Goal: Find specific page/section: Find specific page/section

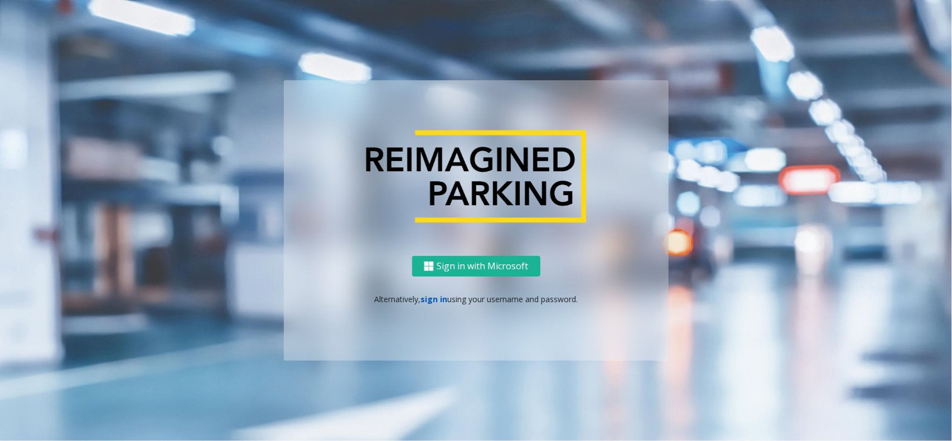
click at [439, 294] on link "sign in" at bounding box center [433, 299] width 27 height 11
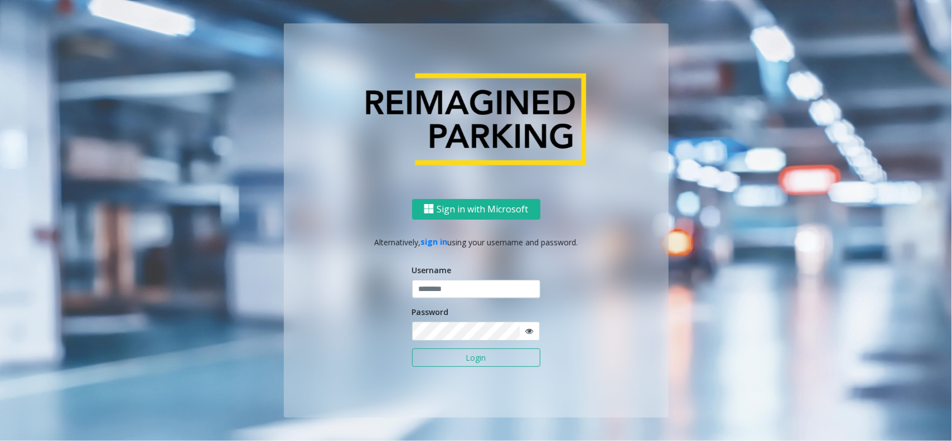
click at [439, 292] on input "text" at bounding box center [476, 289] width 128 height 19
type input "**********"
click at [448, 356] on button "Login" at bounding box center [476, 357] width 128 height 19
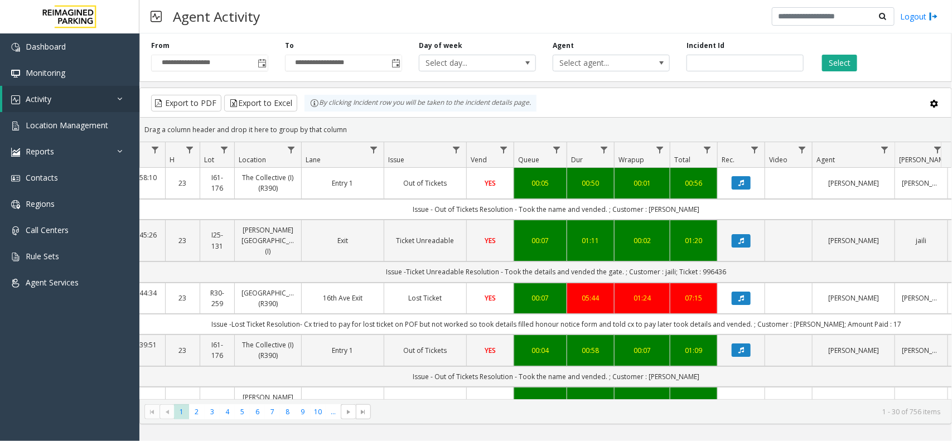
scroll to position [0, 106]
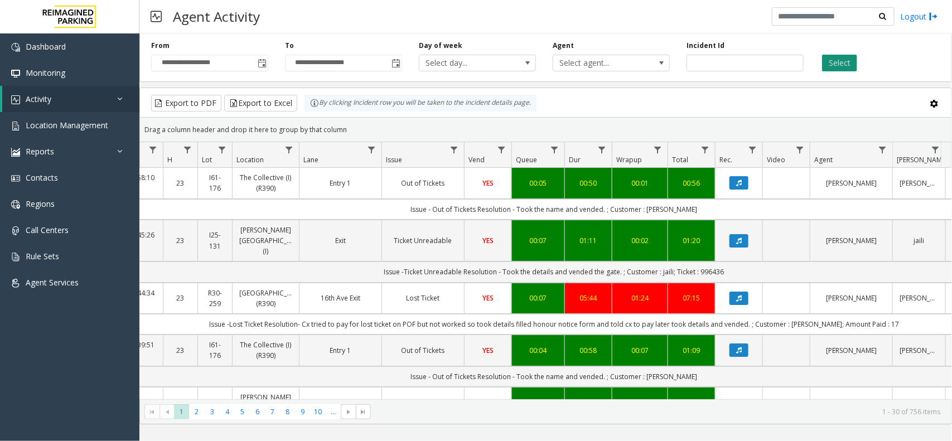
click at [827, 63] on button "Select" at bounding box center [839, 63] width 35 height 17
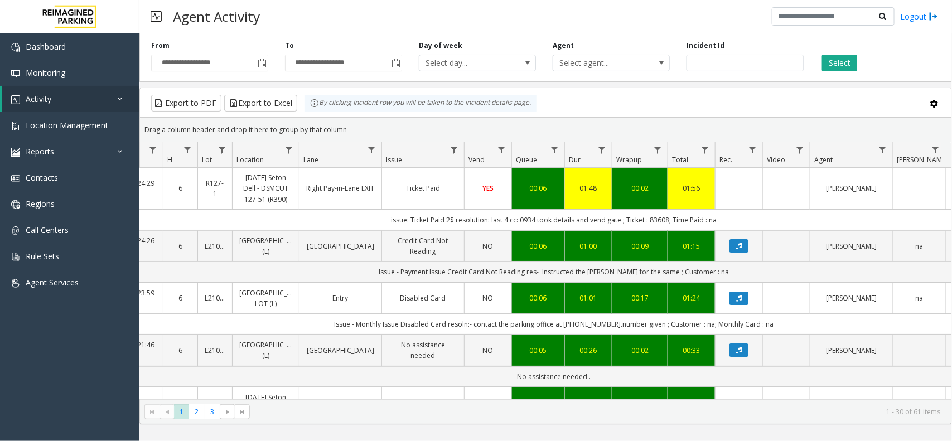
click at [633, 93] on kendo-grid-toolbar "Export to PDF Export to Excel By clicking Incident row you will be taken to the…" at bounding box center [545, 103] width 811 height 30
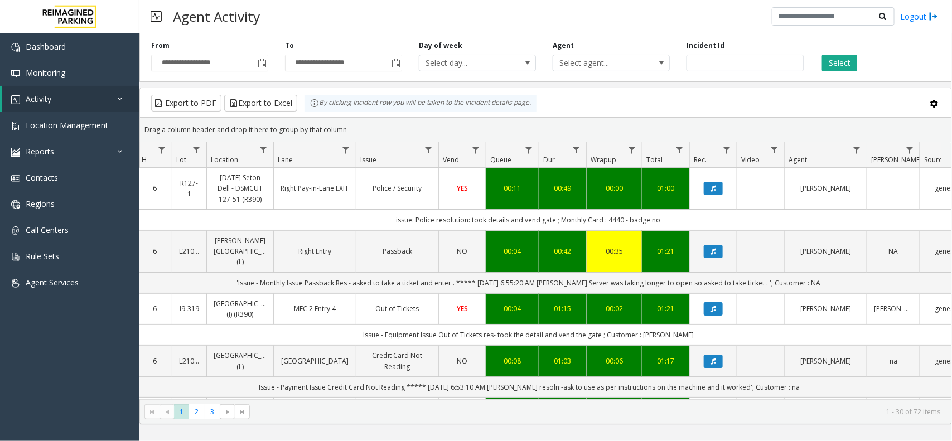
click at [633, 110] on div "Export to PDF Export to Excel By clicking Incident row you will be taken to the…" at bounding box center [545, 103] width 792 height 17
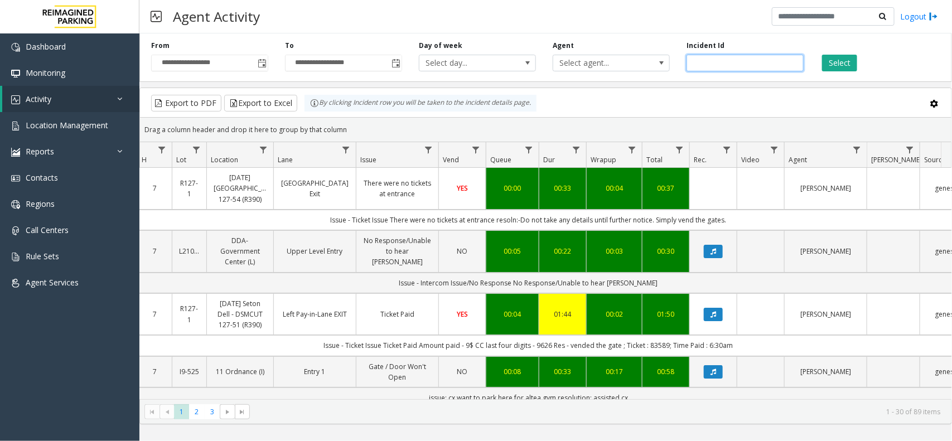
click at [811, 67] on div "Incident Id" at bounding box center [745, 56] width 134 height 31
click at [827, 64] on button "Select" at bounding box center [839, 63] width 35 height 17
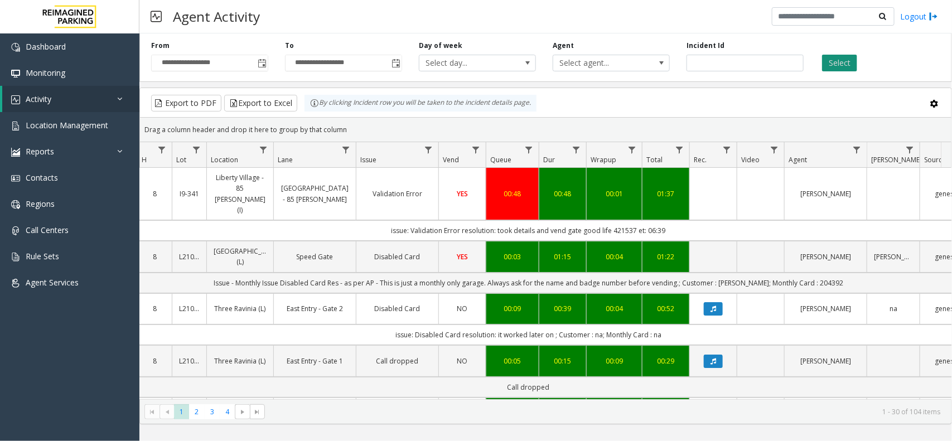
click at [851, 69] on button "Select" at bounding box center [839, 63] width 35 height 17
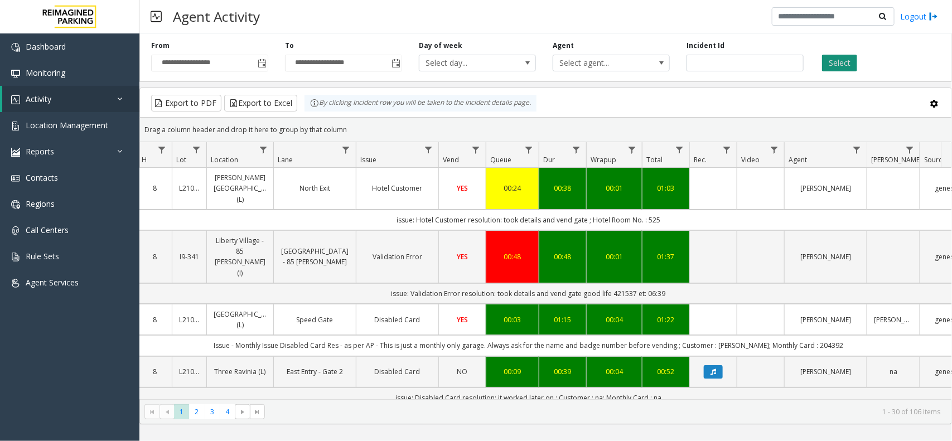
click at [840, 66] on button "Select" at bounding box center [839, 63] width 35 height 17
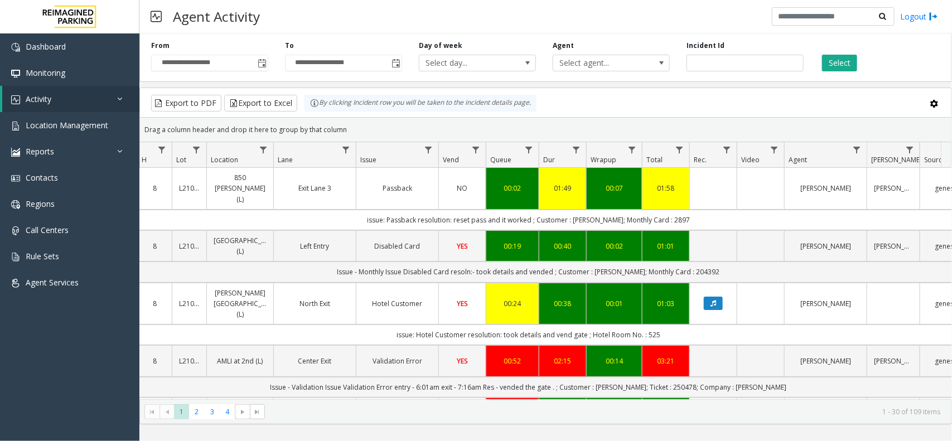
click at [629, 113] on kendo-grid-toolbar "Export to PDF Export to Excel By clicking Incident row you will be taken to the…" at bounding box center [545, 103] width 811 height 30
click at [840, 57] on button "Select" at bounding box center [839, 63] width 35 height 17
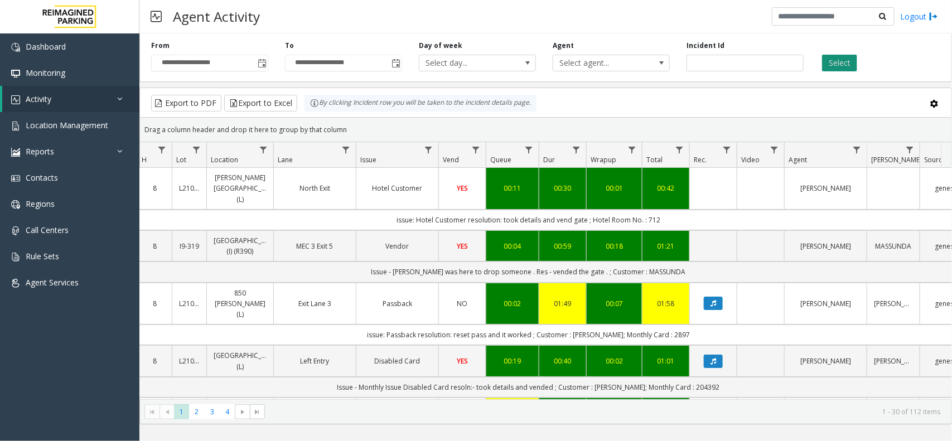
click at [839, 67] on button "Select" at bounding box center [839, 63] width 35 height 17
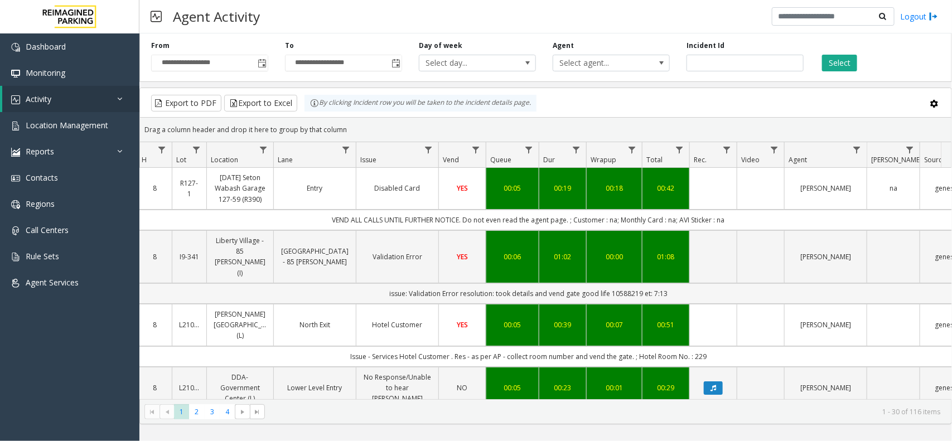
drag, startPoint x: 683, startPoint y: 271, endPoint x: 374, endPoint y: 271, distance: 309.4
click at [374, 283] on td "issue: Validation Error resolution: took details and vend gate good life 105882…" at bounding box center [528, 293] width 1005 height 21
drag, startPoint x: 374, startPoint y: 271, endPoint x: 700, endPoint y: 274, distance: 326.1
click at [700, 283] on td "issue: Validation Error resolution: took details and vend gate good life 105882…" at bounding box center [528, 293] width 1005 height 21
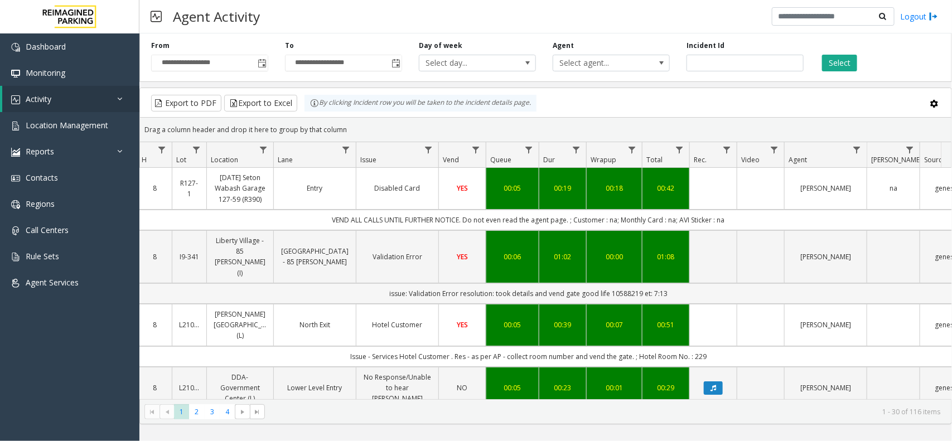
click at [700, 283] on td "issue: Validation Error resolution: took details and vend gate good life 105882…" at bounding box center [528, 293] width 1005 height 21
drag, startPoint x: 700, startPoint y: 274, endPoint x: 383, endPoint y: 274, distance: 316.7
click at [383, 283] on td "issue: Validation Error resolution: took details and vend gate good life 105882…" at bounding box center [528, 293] width 1005 height 21
click at [380, 283] on td "issue: Validation Error resolution: took details and vend gate good life 105882…" at bounding box center [528, 293] width 1005 height 21
drag, startPoint x: 380, startPoint y: 273, endPoint x: 677, endPoint y: 275, distance: 297.1
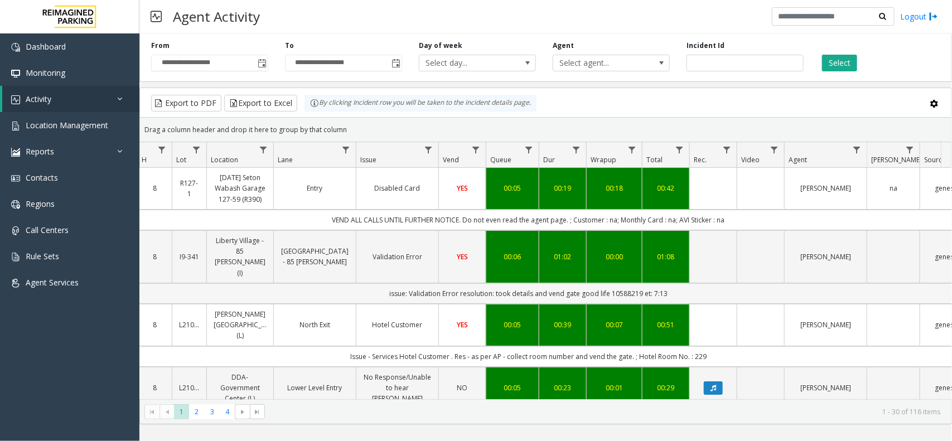
click at [677, 283] on td "issue: Validation Error resolution: took details and vend gate good life 105882…" at bounding box center [528, 293] width 1005 height 21
drag, startPoint x: 677, startPoint y: 275, endPoint x: 394, endPoint y: 282, distance: 283.8
click at [394, 283] on td "issue: Validation Error resolution: took details and vend gate good life 105882…" at bounding box center [528, 293] width 1005 height 21
click at [369, 283] on td "issue: Validation Error resolution: took details and vend gate good life 105882…" at bounding box center [528, 293] width 1005 height 21
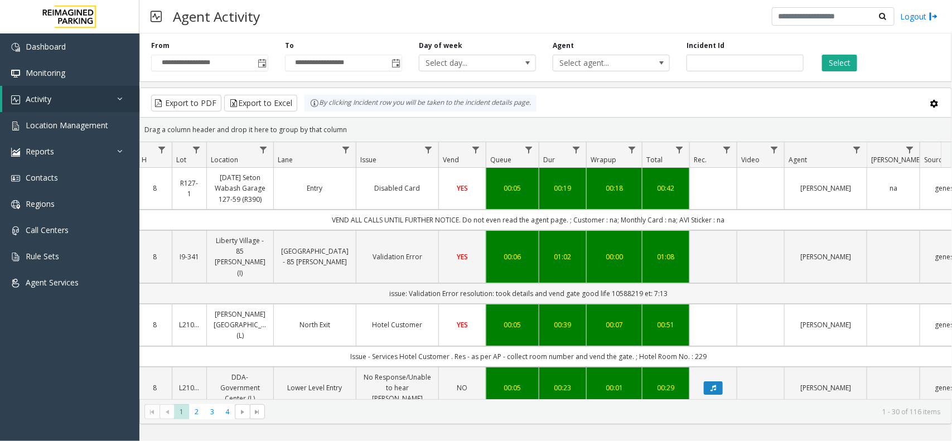
drag, startPoint x: 368, startPoint y: 279, endPoint x: 683, endPoint y: 275, distance: 315.0
click at [683, 283] on td "issue: Validation Error resolution: took details and vend gate good life 105882…" at bounding box center [528, 293] width 1005 height 21
drag, startPoint x: 683, startPoint y: 275, endPoint x: 389, endPoint y: 285, distance: 294.5
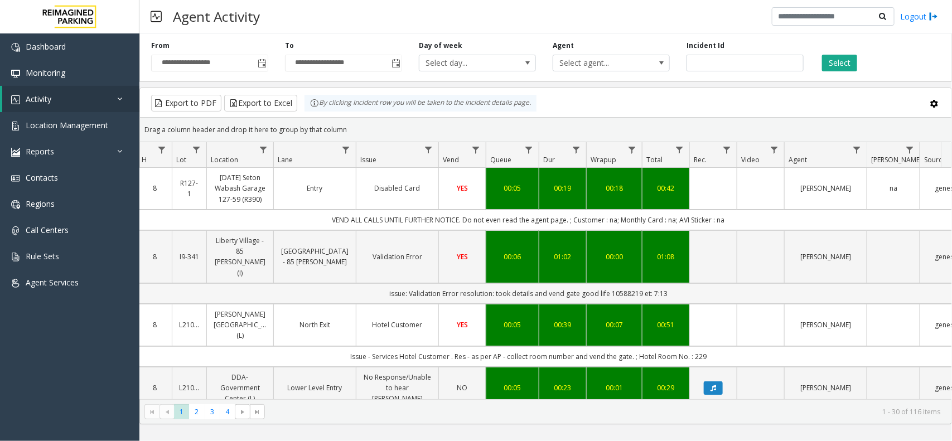
click at [380, 283] on td "issue: Validation Error resolution: took details and vend gate good life 105882…" at bounding box center [528, 293] width 1005 height 21
drag, startPoint x: 377, startPoint y: 277, endPoint x: 687, endPoint y: 265, distance: 310.7
click at [687, 283] on td "issue: Validation Error resolution: took details and vend gate good life 105882…" at bounding box center [528, 293] width 1005 height 21
drag, startPoint x: 689, startPoint y: 269, endPoint x: 403, endPoint y: 276, distance: 285.5
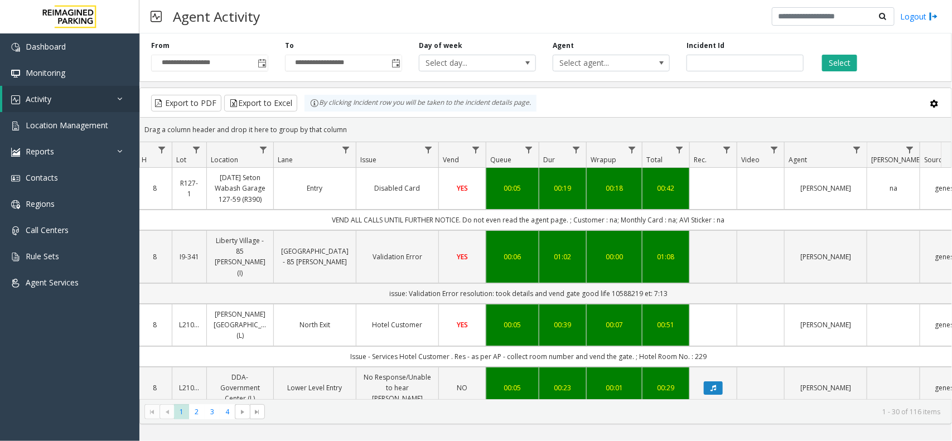
click at [403, 283] on td "issue: Validation Error resolution: took details and vend gate good life 105882…" at bounding box center [528, 293] width 1005 height 21
click at [374, 283] on td "issue: Validation Error resolution: took details and vend gate good life 105882…" at bounding box center [528, 293] width 1005 height 21
click at [848, 64] on button "Select" at bounding box center [839, 63] width 35 height 17
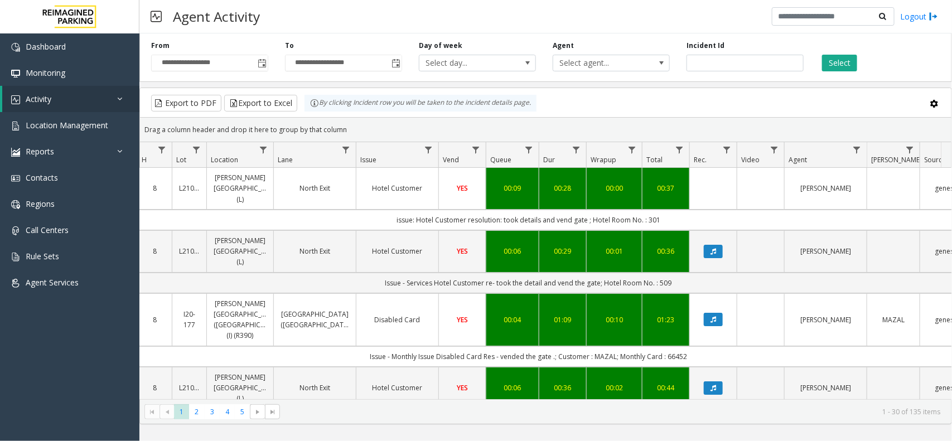
drag, startPoint x: 677, startPoint y: 208, endPoint x: 393, endPoint y: 212, distance: 284.4
click at [394, 212] on td "issue: Hotel Customer resolution: took details and vend gate ; Hotel Room No. :…" at bounding box center [528, 220] width 1005 height 21
click at [388, 214] on td "issue: Hotel Customer resolution: took details and vend gate ; Hotel Room No. :…" at bounding box center [528, 220] width 1005 height 21
click at [823, 60] on button "Select" at bounding box center [839, 63] width 35 height 17
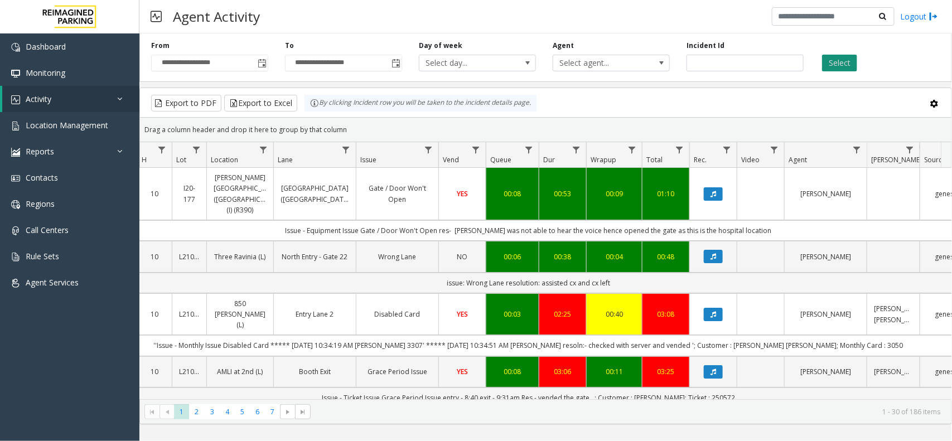
click at [851, 71] on button "Select" at bounding box center [839, 63] width 35 height 17
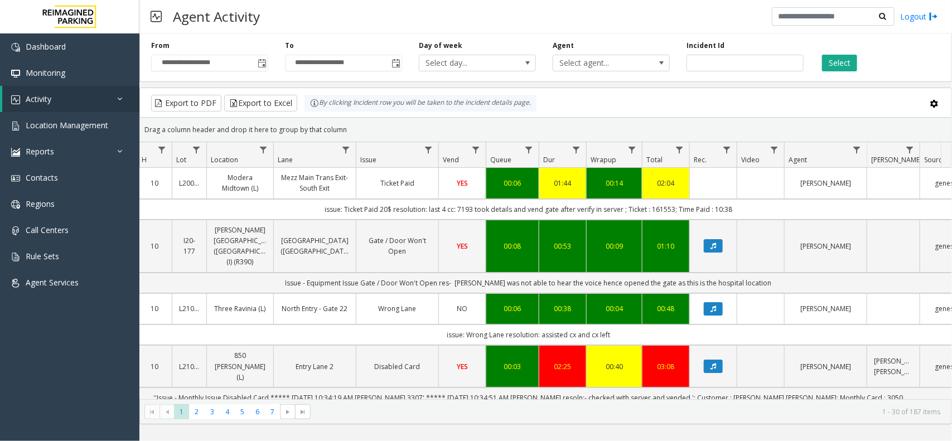
drag, startPoint x: 765, startPoint y: 213, endPoint x: 302, endPoint y: 213, distance: 462.7
click at [302, 213] on td "issue: Ticket Paid 20$ resolution: last 4 cc: 7193 took details and vend gate a…" at bounding box center [528, 209] width 1005 height 21
click at [539, 15] on div "Agent Activity Logout" at bounding box center [545, 16] width 812 height 33
click at [861, 57] on div "Select" at bounding box center [879, 56] width 134 height 31
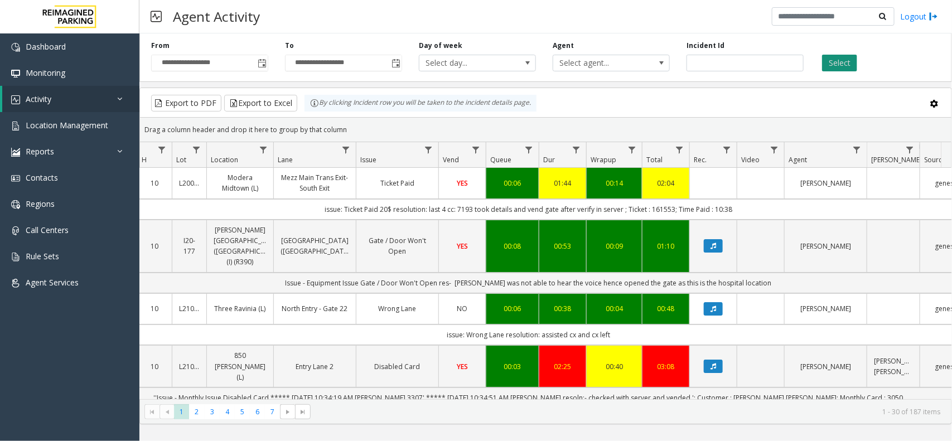
click at [849, 63] on button "Select" at bounding box center [839, 63] width 35 height 17
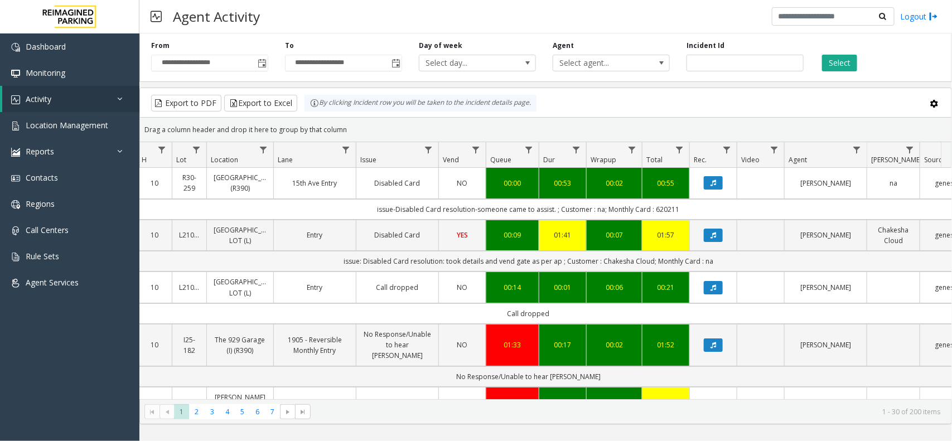
drag, startPoint x: 763, startPoint y: 271, endPoint x: 319, endPoint y: 275, distance: 443.2
click at [319, 271] on td "issue: Disabled Card resolution: took details and vend gate as per ap ; Custome…" at bounding box center [528, 261] width 1005 height 21
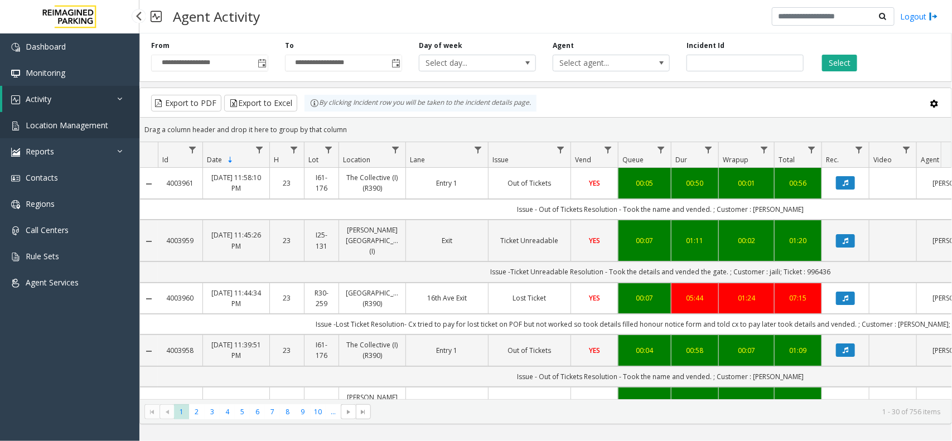
click at [71, 120] on span "Location Management" at bounding box center [67, 125] width 83 height 11
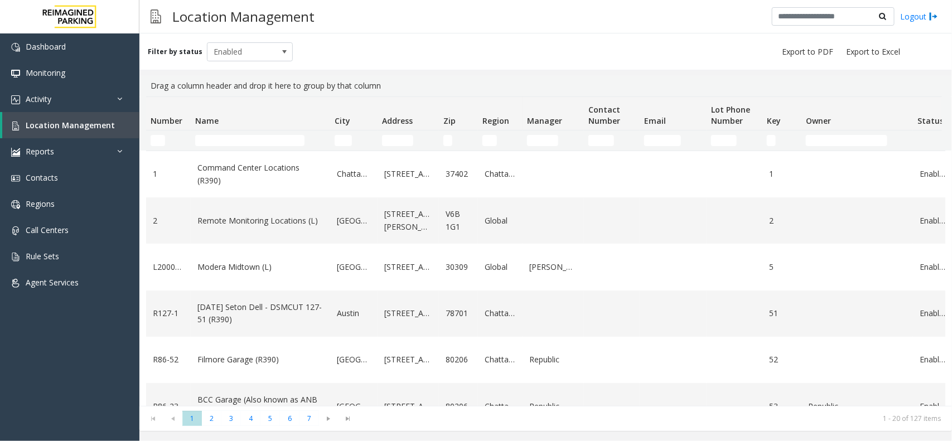
click at [221, 140] on input "Name Filter" at bounding box center [249, 140] width 109 height 11
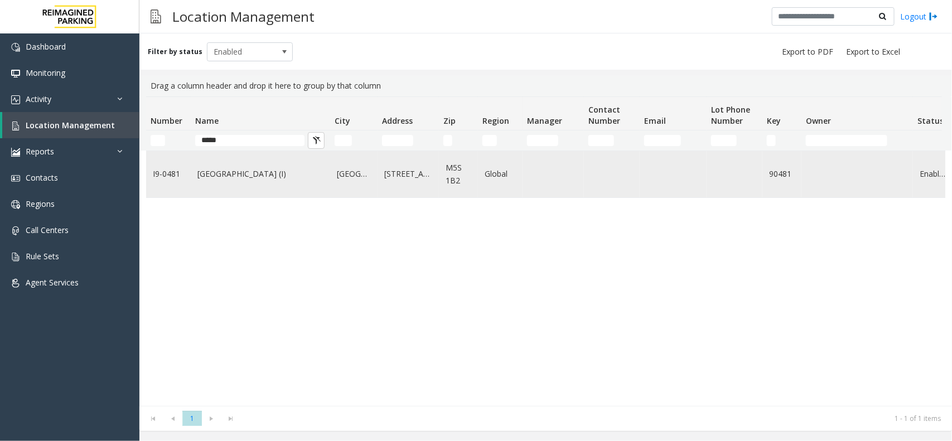
type input "*****"
click at [269, 171] on link "Women's College Hospital (I)" at bounding box center [260, 174] width 126 height 12
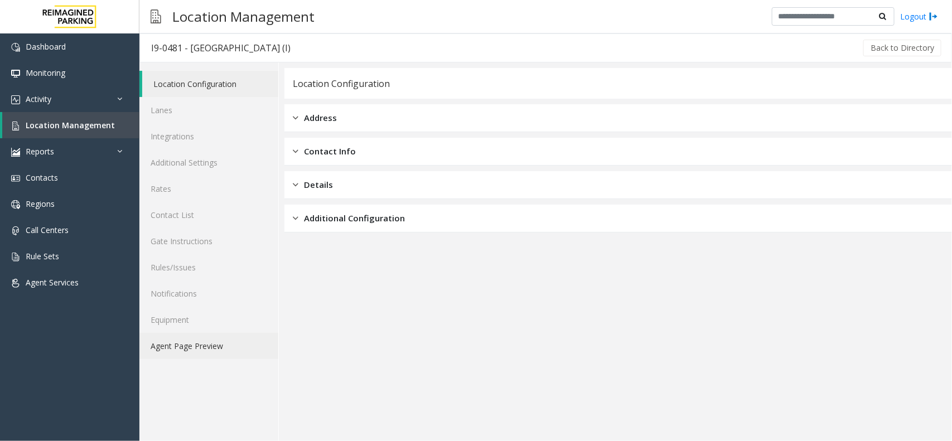
click at [223, 352] on link "Agent Page Preview" at bounding box center [208, 346] width 139 height 26
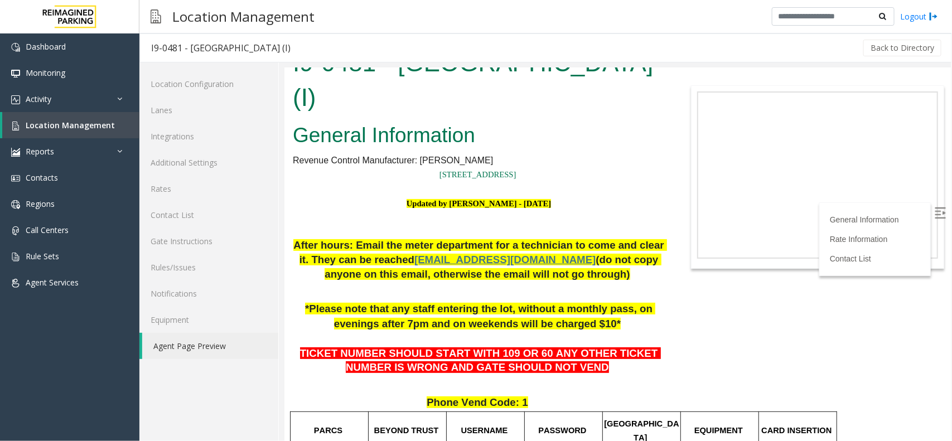
scroll to position [279, 0]
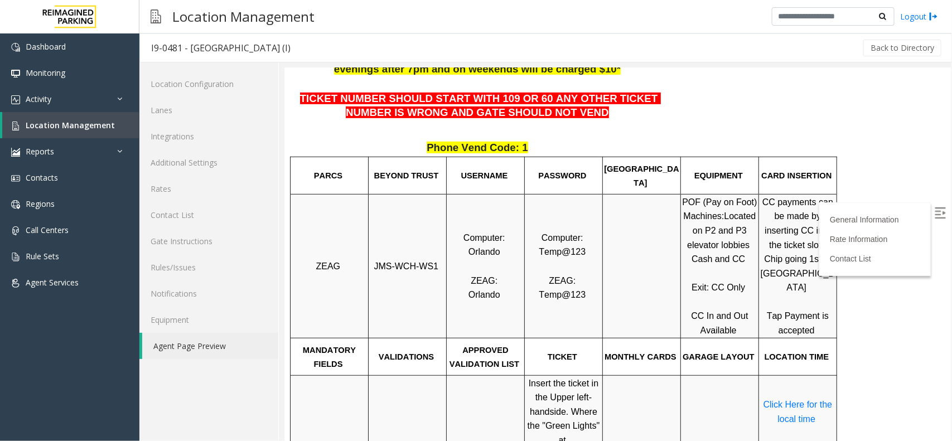
click at [429, 268] on span "JMS-WCH-WS1" at bounding box center [406, 265] width 65 height 9
copy p "JMS-WCH-WS1"
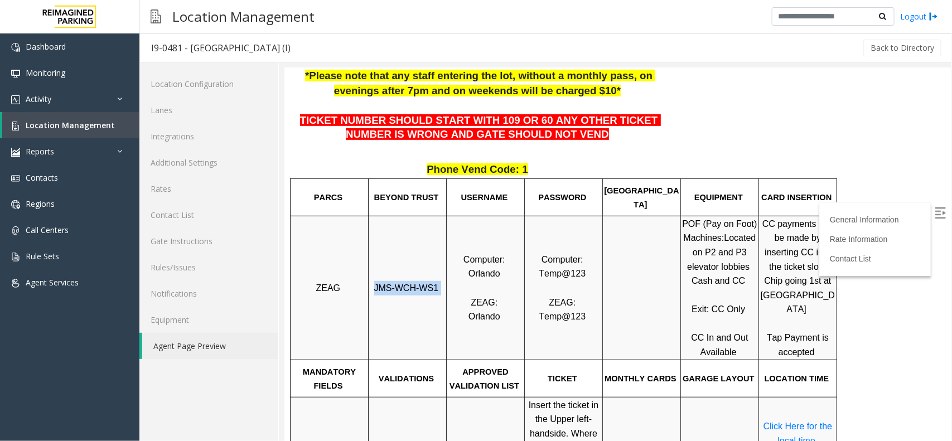
scroll to position [348, 0]
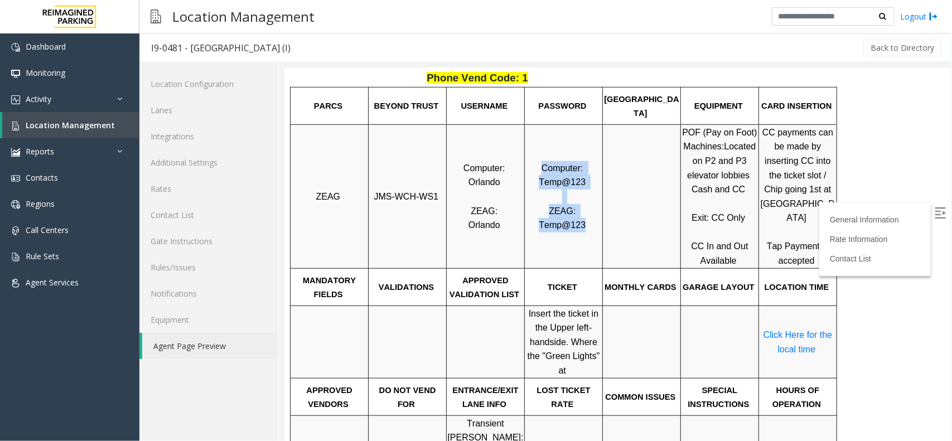
drag, startPoint x: 582, startPoint y: 236, endPoint x: 543, endPoint y: 169, distance: 77.0
click at [543, 169] on td "Computer: Temp@123 ZEAG: Temp@123" at bounding box center [563, 196] width 78 height 144
click at [539, 186] on p "Computer: Temp@123 ZEAG: Temp@123" at bounding box center [563, 196] width 76 height 71
drag, startPoint x: 592, startPoint y: 238, endPoint x: 511, endPoint y: 144, distance: 123.7
click at [511, 144] on tr "ZEAG JMS-WCH-WS1 Computer: Orlando ZEAG: Orlando Computer: Temp@123 ZEAG: Temp@…" at bounding box center [563, 196] width 546 height 144
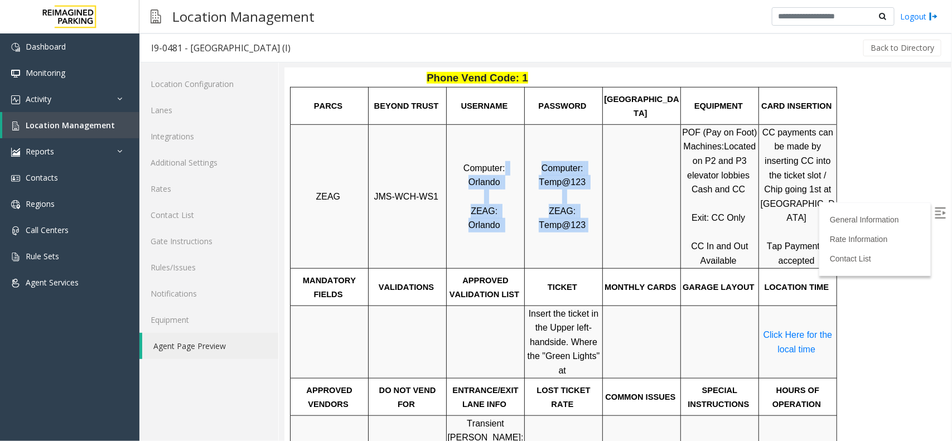
click at [558, 204] on p "Computer: Temp@123 ZEAG: Temp@123" at bounding box center [563, 196] width 76 height 71
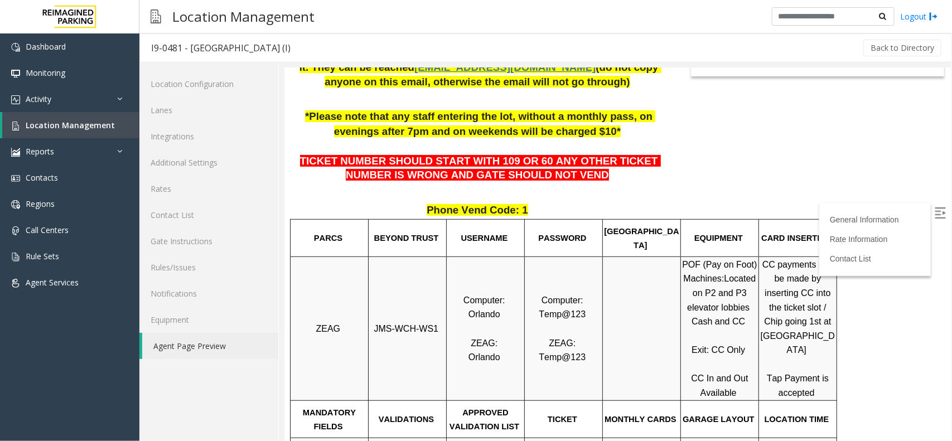
scroll to position [279, 0]
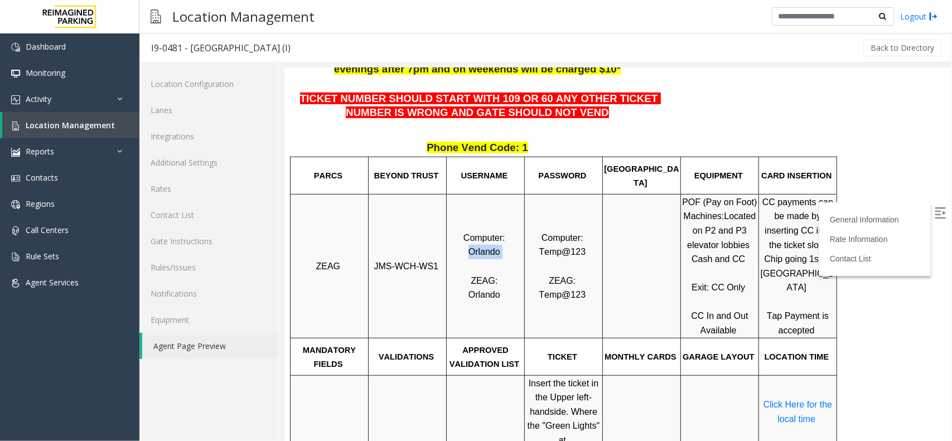
drag, startPoint x: 500, startPoint y: 255, endPoint x: 452, endPoint y: 253, distance: 48.6
click at [452, 253] on p "Computer: Orlando ZEAG: Orlando" at bounding box center [485, 265] width 76 height 71
copy p "Orlando"
click at [102, 132] on link "Location Management" at bounding box center [70, 125] width 137 height 26
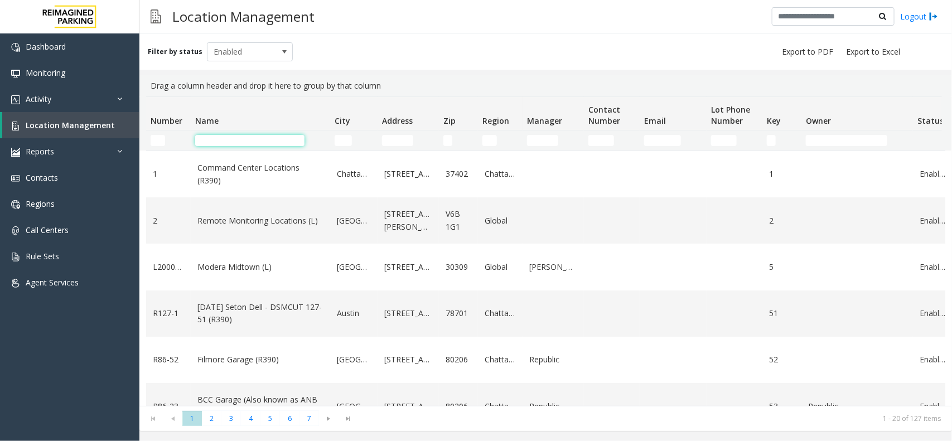
click at [268, 135] on input "Name Filter" at bounding box center [249, 140] width 109 height 11
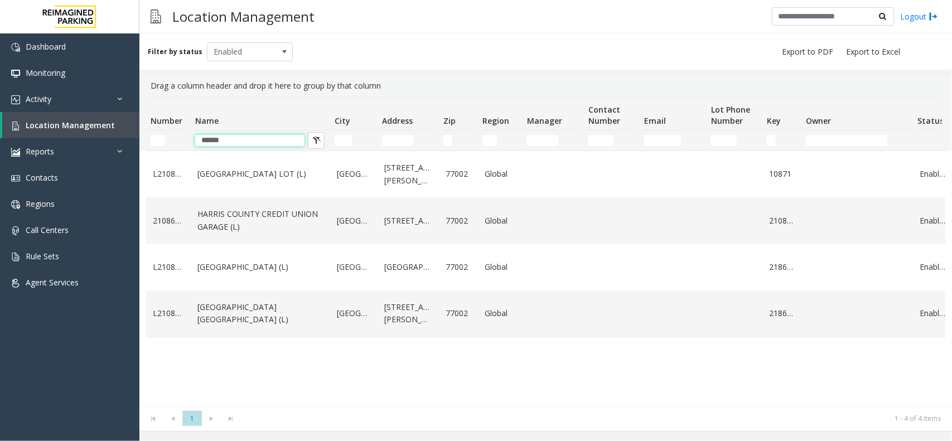
type input "******"
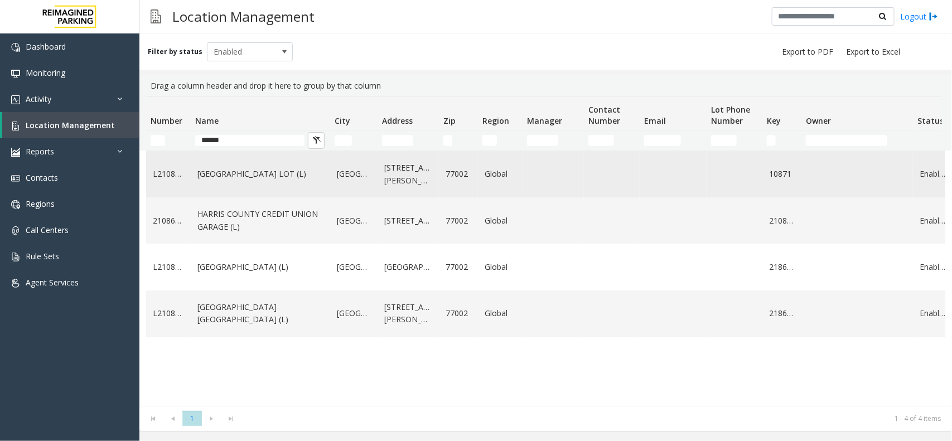
click at [342, 182] on td "Houston" at bounding box center [353, 174] width 47 height 46
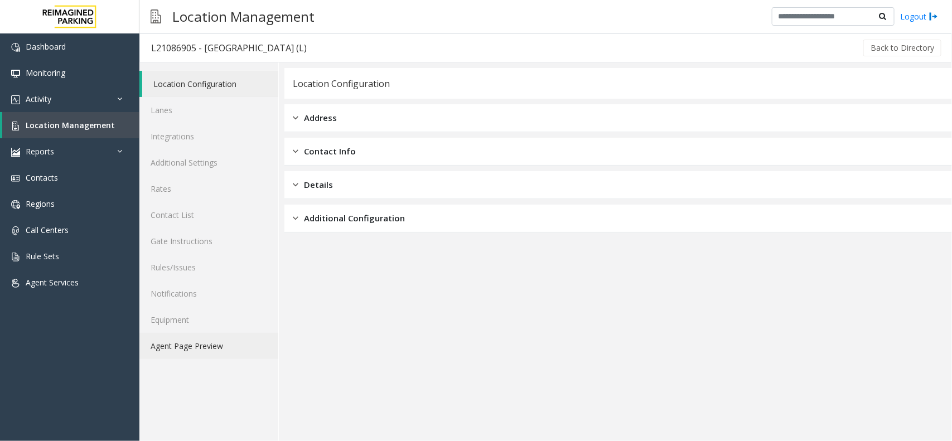
click at [204, 346] on link "Agent Page Preview" at bounding box center [208, 346] width 139 height 26
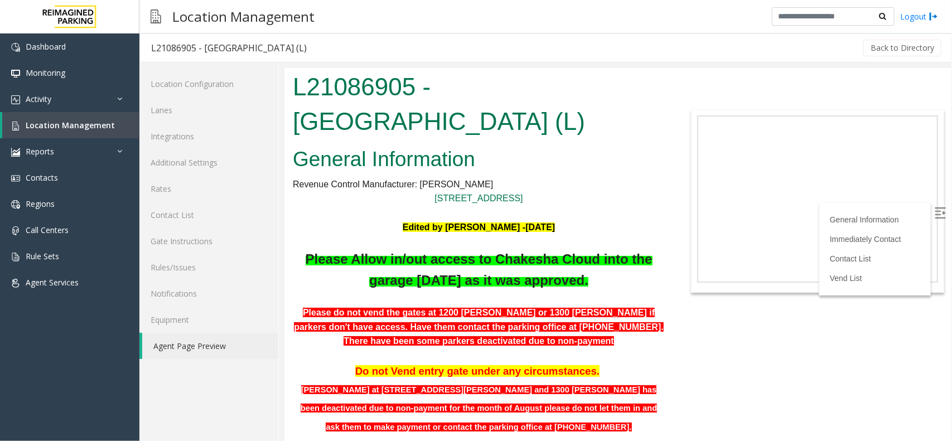
drag, startPoint x: 484, startPoint y: 261, endPoint x: 610, endPoint y: 277, distance: 127.0
click at [610, 277] on p "Please A llow in /out access to Chakesha Cloud into the garage 19th Sept 25 as …" at bounding box center [478, 269] width 372 height 43
drag, startPoint x: 608, startPoint y: 283, endPoint x: 293, endPoint y: 227, distance: 320.5
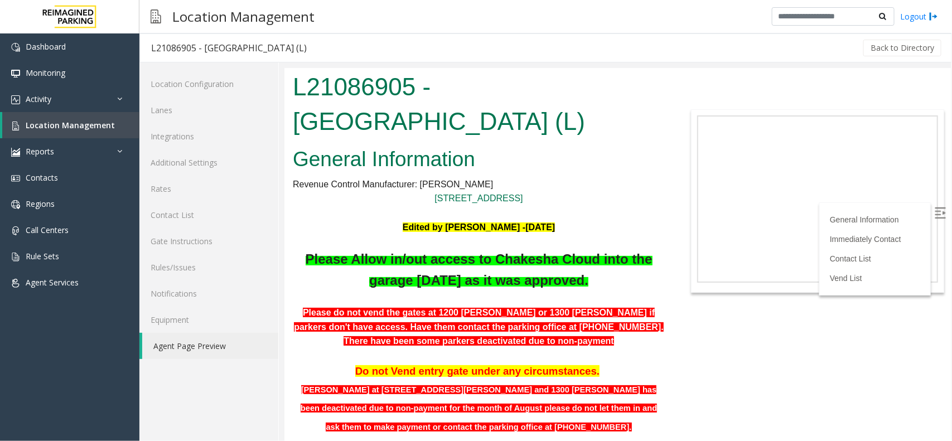
click at [340, 227] on p "Edited by Jeetendra -18th Sept 2025" at bounding box center [478, 227] width 372 height 14
click at [93, 118] on link "Location Management" at bounding box center [70, 125] width 137 height 26
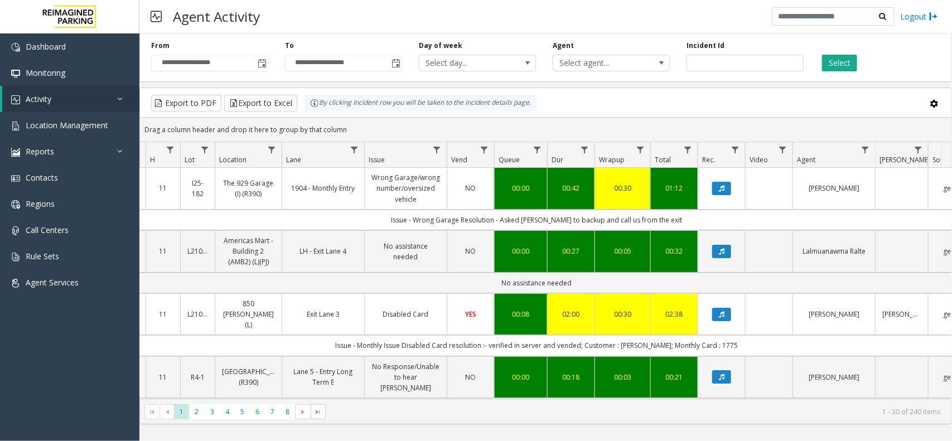
scroll to position [0, 130]
